Goal: Transaction & Acquisition: Download file/media

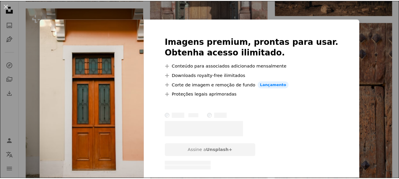
scroll to position [2181, 0]
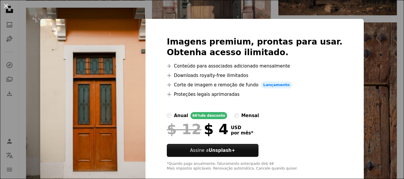
click at [7, 7] on button "An X shape" at bounding box center [5, 5] width 7 height 7
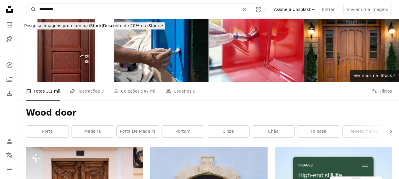
click at [40, 10] on input "*********" at bounding box center [137, 9] width 202 height 11
type input "**********"
click at [26, 4] on button "A magnifying glass" at bounding box center [31, 9] width 10 height 11
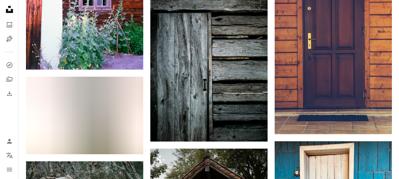
scroll to position [709, 0]
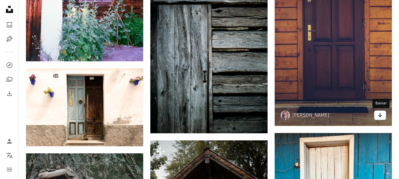
click at [382, 118] on icon "Arrow pointing down" at bounding box center [380, 115] width 5 height 7
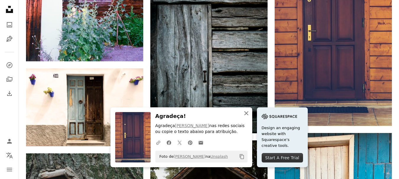
click at [246, 114] on icon "button" at bounding box center [246, 113] width 4 height 4
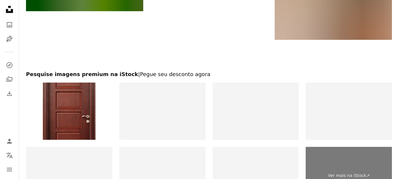
scroll to position [1123, 0]
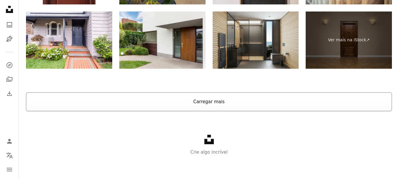
click at [194, 105] on button "Carregar mais" at bounding box center [209, 101] width 366 height 19
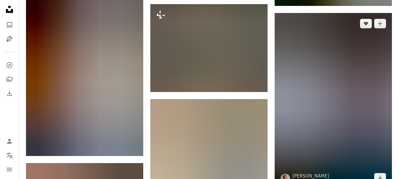
scroll to position [8063, 0]
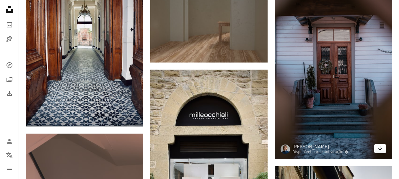
click at [384, 150] on link "Arrow pointing down" at bounding box center [380, 148] width 12 height 9
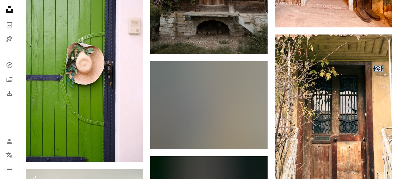
scroll to position [0, 0]
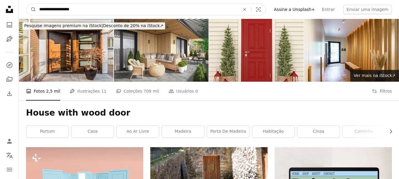
drag, startPoint x: 84, startPoint y: 10, endPoint x: 17, endPoint y: 9, distance: 66.5
type input "**********"
click at [26, 4] on button "A magnifying glass" at bounding box center [31, 9] width 10 height 11
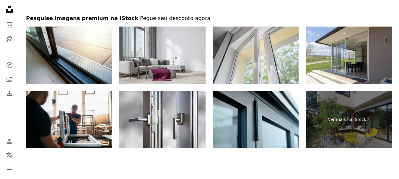
scroll to position [1165, 0]
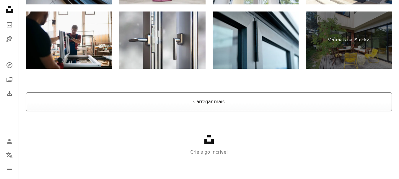
click at [245, 106] on button "Carregar mais" at bounding box center [209, 101] width 366 height 19
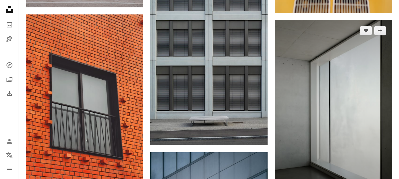
scroll to position [1420, 0]
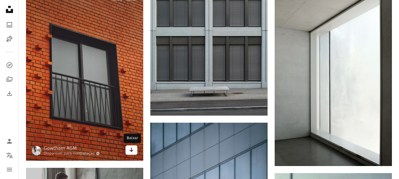
click at [129, 152] on icon "Arrow pointing down" at bounding box center [131, 150] width 5 height 7
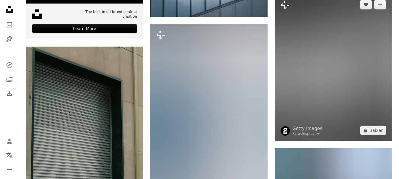
scroll to position [1716, 0]
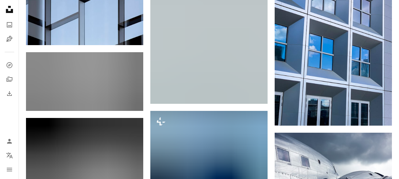
scroll to position [0, 0]
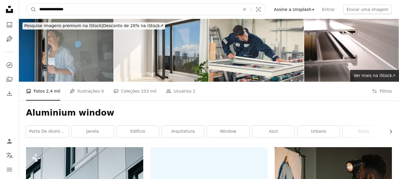
click at [40, 10] on input "**********" at bounding box center [137, 9] width 202 height 11
type input "**********"
click at [26, 4] on button "A magnifying glass" at bounding box center [31, 9] width 10 height 11
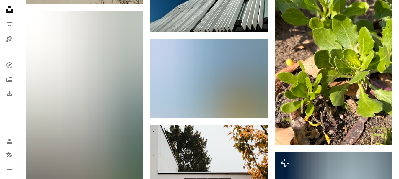
scroll to position [349, 0]
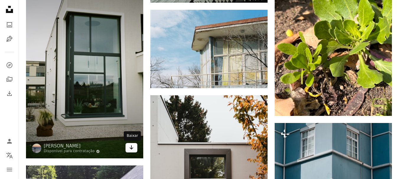
click at [134, 150] on link "Arrow pointing down" at bounding box center [132, 147] width 12 height 9
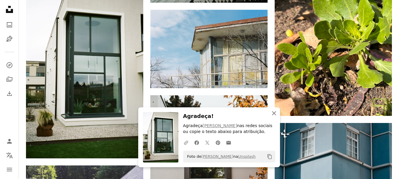
click at [273, 114] on icon "An X shape" at bounding box center [274, 113] width 7 height 7
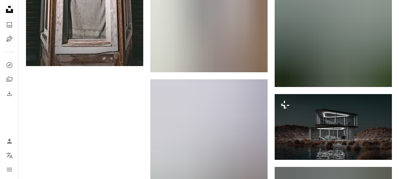
scroll to position [908, 0]
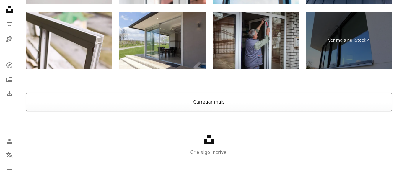
click at [215, 98] on button "Carregar mais" at bounding box center [209, 102] width 366 height 19
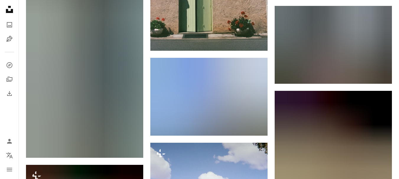
scroll to position [2305, 0]
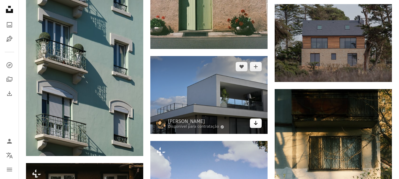
click at [258, 126] on icon "Arrow pointing down" at bounding box center [256, 123] width 5 height 7
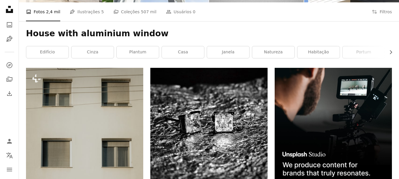
scroll to position [0, 0]
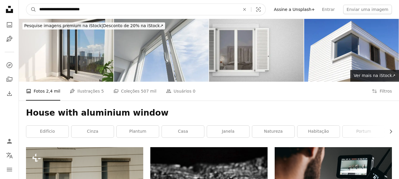
click at [38, 9] on input "**********" at bounding box center [137, 9] width 202 height 11
type input "**********"
click at [26, 4] on button "A magnifying glass" at bounding box center [31, 9] width 10 height 11
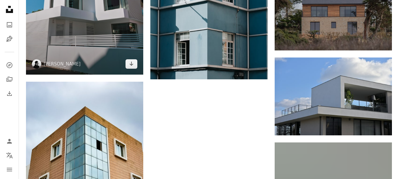
scroll to position [798, 0]
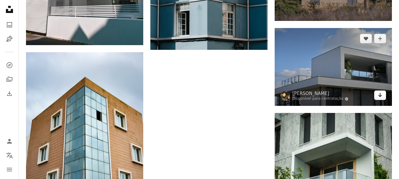
click at [384, 97] on link "Arrow pointing down" at bounding box center [380, 95] width 12 height 9
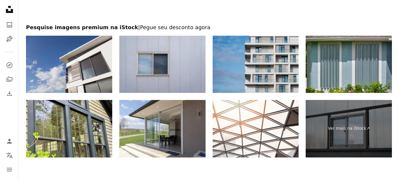
scroll to position [1170, 0]
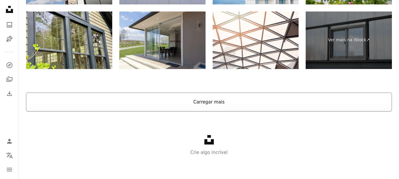
click at [225, 101] on button "Carregar mais" at bounding box center [209, 102] width 366 height 19
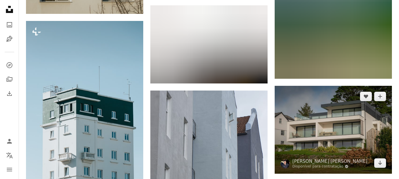
scroll to position [1218, 0]
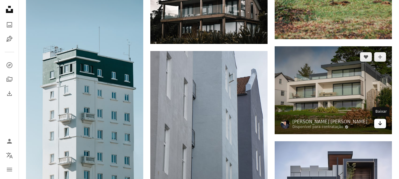
click at [383, 123] on link "Arrow pointing down" at bounding box center [380, 123] width 12 height 9
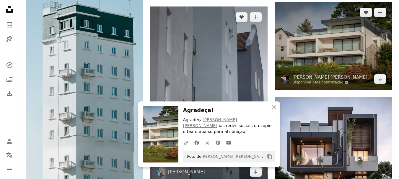
scroll to position [1277, 0]
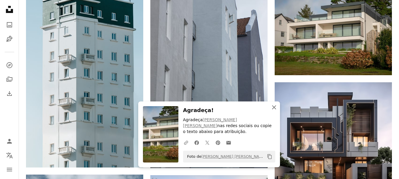
click at [274, 111] on icon "An X shape" at bounding box center [274, 107] width 7 height 7
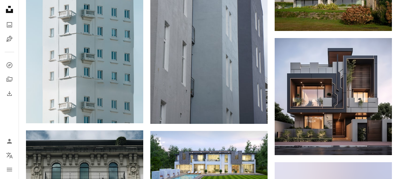
scroll to position [1337, 0]
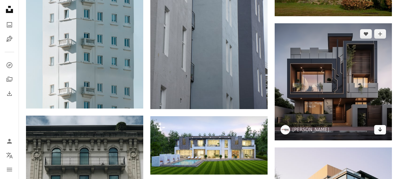
click at [380, 132] on icon "Arrow pointing down" at bounding box center [380, 129] width 5 height 7
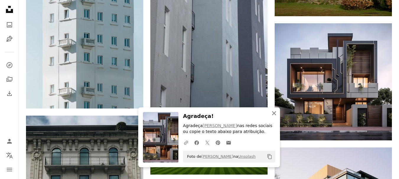
click at [276, 114] on icon "An X shape" at bounding box center [274, 113] width 7 height 7
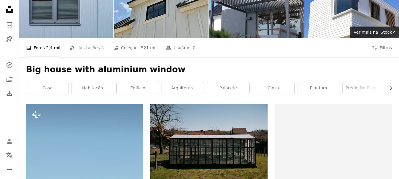
scroll to position [0, 0]
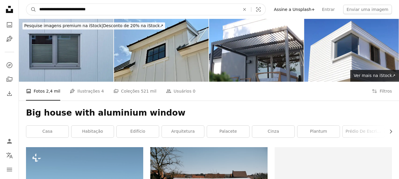
click at [89, 10] on input "**********" at bounding box center [137, 9] width 202 height 11
click at [82, 8] on input "**********" at bounding box center [137, 9] width 202 height 11
type input "**********"
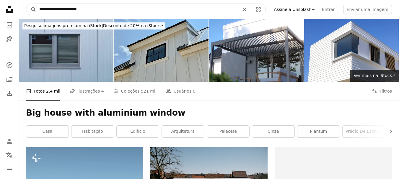
click at [26, 4] on button "A magnifying glass" at bounding box center [31, 9] width 10 height 11
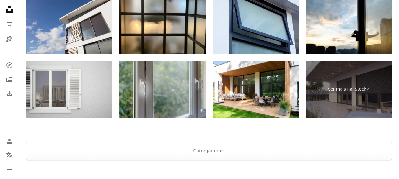
scroll to position [1152, 0]
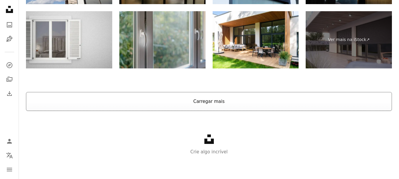
click at [199, 98] on button "Carregar mais" at bounding box center [209, 101] width 366 height 19
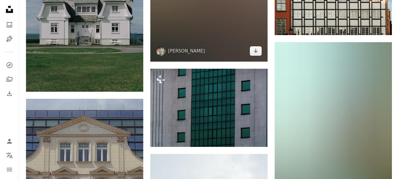
scroll to position [2461, 0]
